Goal: Information Seeking & Learning: Understand process/instructions

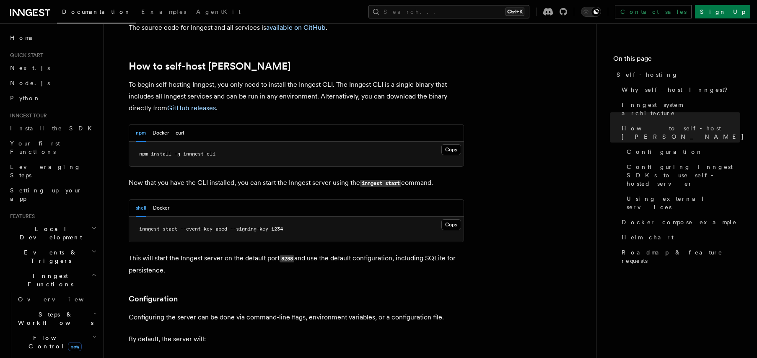
scroll to position [814, 0]
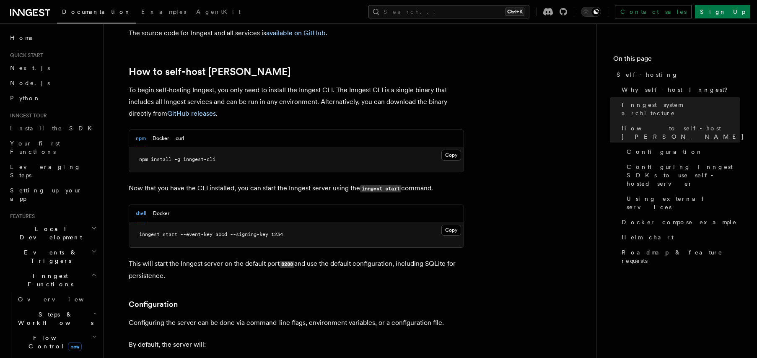
click at [204, 156] on span "npm install -g inngest-cli" at bounding box center [177, 159] width 76 height 6
click at [167, 130] on button "Docker" at bounding box center [161, 138] width 16 height 17
click at [206, 84] on p "To begin self-hosting Inngest, you only need to install the Inngest CLI. The In…" at bounding box center [296, 101] width 335 height 35
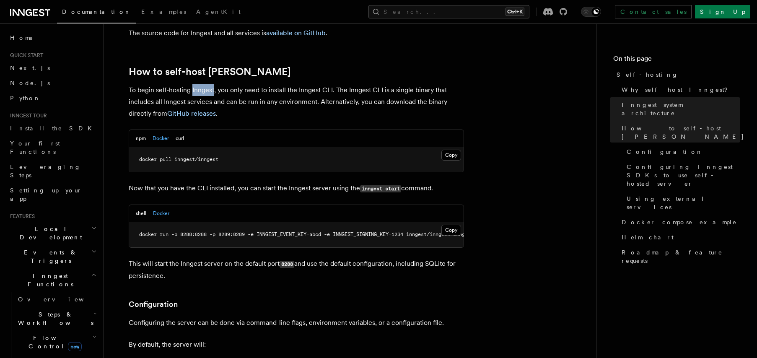
click at [206, 84] on p "To begin self-hosting Inngest, you only need to install the Inngest CLI. The In…" at bounding box center [296, 101] width 335 height 35
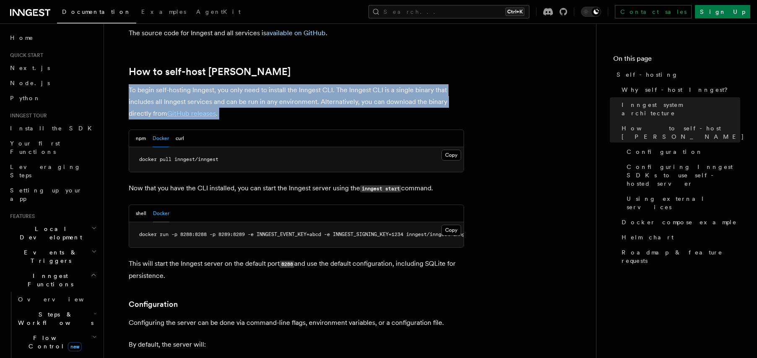
click at [206, 84] on p "To begin self-hosting Inngest, you only need to install the Inngest CLI. The In…" at bounding box center [296, 101] width 335 height 35
click at [270, 84] on p "To begin self-hosting Inngest, you only need to install the Inngest CLI. The In…" at bounding box center [296, 101] width 335 height 35
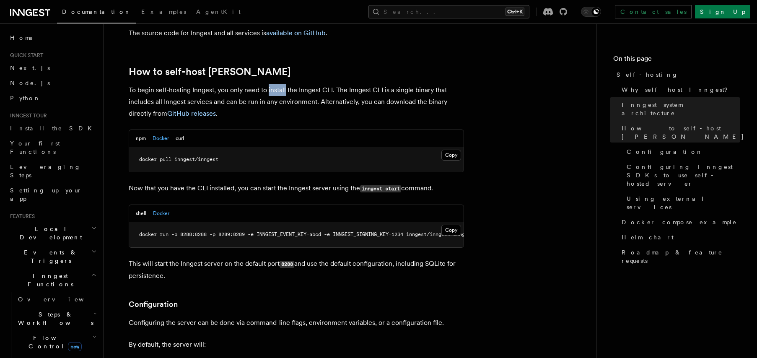
click at [270, 84] on p "To begin self-hosting Inngest, you only need to install the Inngest CLI. The In…" at bounding box center [296, 101] width 335 height 35
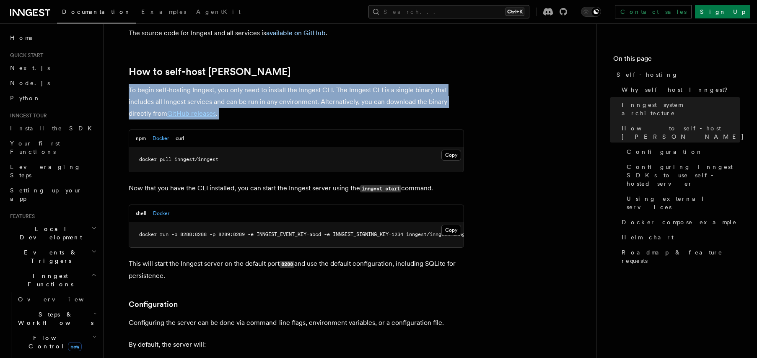
click at [270, 84] on p "To begin self-hosting Inngest, you only need to install the Inngest CLI. The In…" at bounding box center [296, 101] width 335 height 35
click at [325, 84] on p "To begin self-hosting Inngest, you only need to install the Inngest CLI. The In…" at bounding box center [296, 101] width 335 height 35
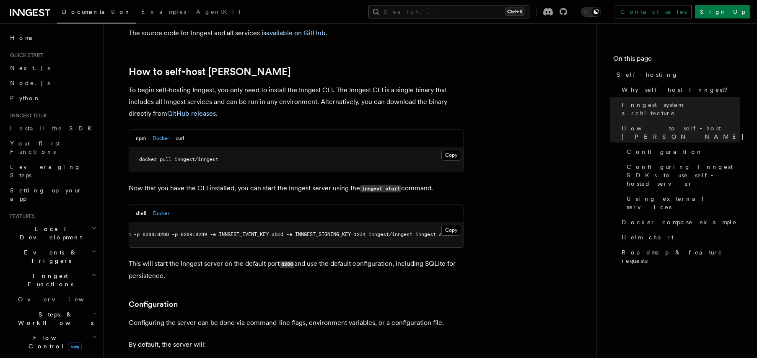
scroll to position [0, 0]
click at [227, 258] on p "This will start the Inngest server on the default port 8288 and use the default…" at bounding box center [296, 270] width 335 height 24
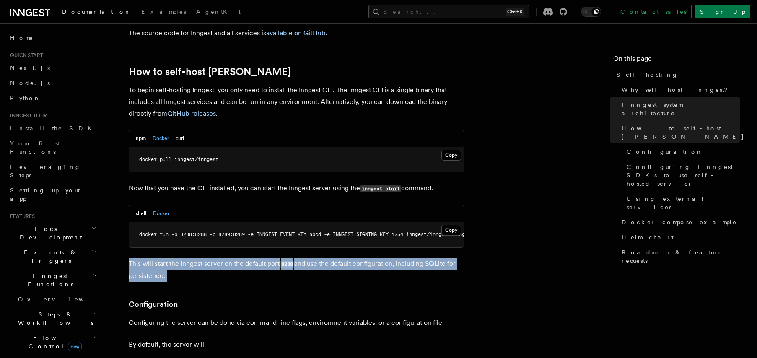
click at [227, 258] on p "This will start the Inngest server on the default port 8288 and use the default…" at bounding box center [296, 270] width 335 height 24
click at [300, 259] on p "This will start the Inngest server on the default port 8288 and use the default…" at bounding box center [296, 270] width 335 height 24
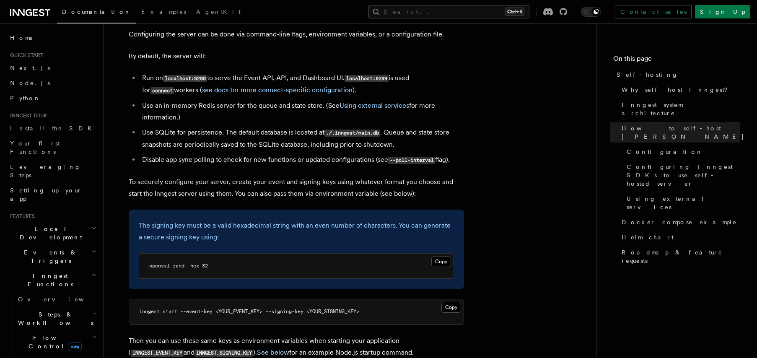
scroll to position [1214, 0]
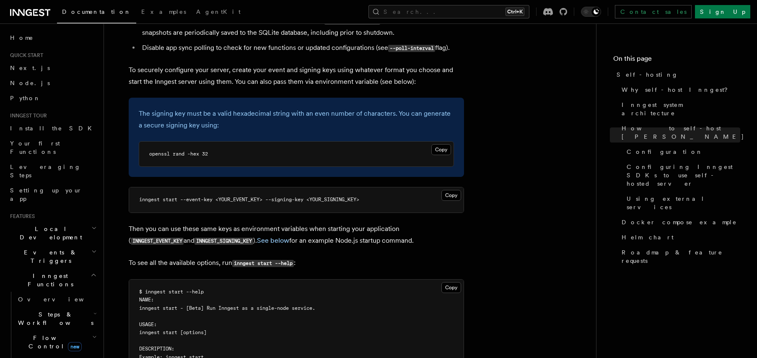
click at [278, 64] on p "To securely configure your server, create your event and signing keys using wha…" at bounding box center [296, 75] width 335 height 23
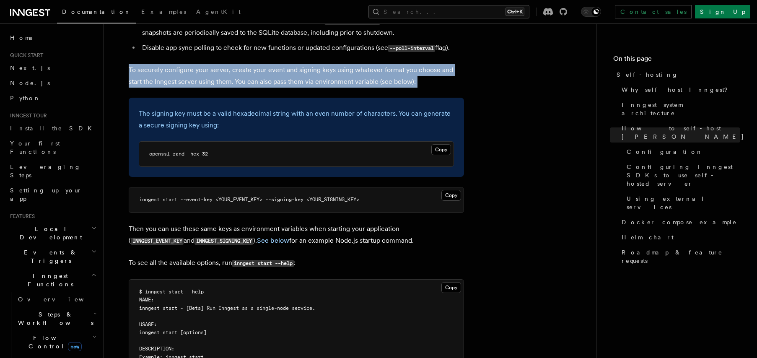
click at [278, 64] on p "To securely configure your server, create your event and signing keys using wha…" at bounding box center [296, 75] width 335 height 23
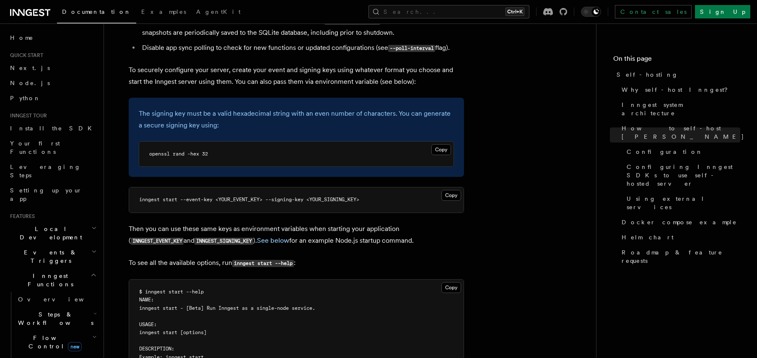
click at [309, 257] on p "To see all the available options, run inngest start --help :" at bounding box center [296, 263] width 335 height 12
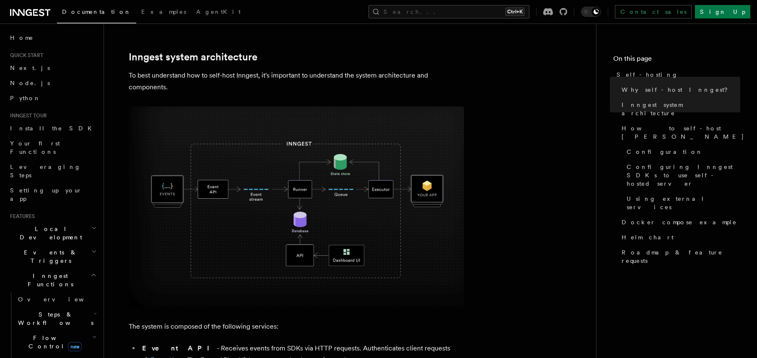
scroll to position [248, 0]
